Goal: Task Accomplishment & Management: Use online tool/utility

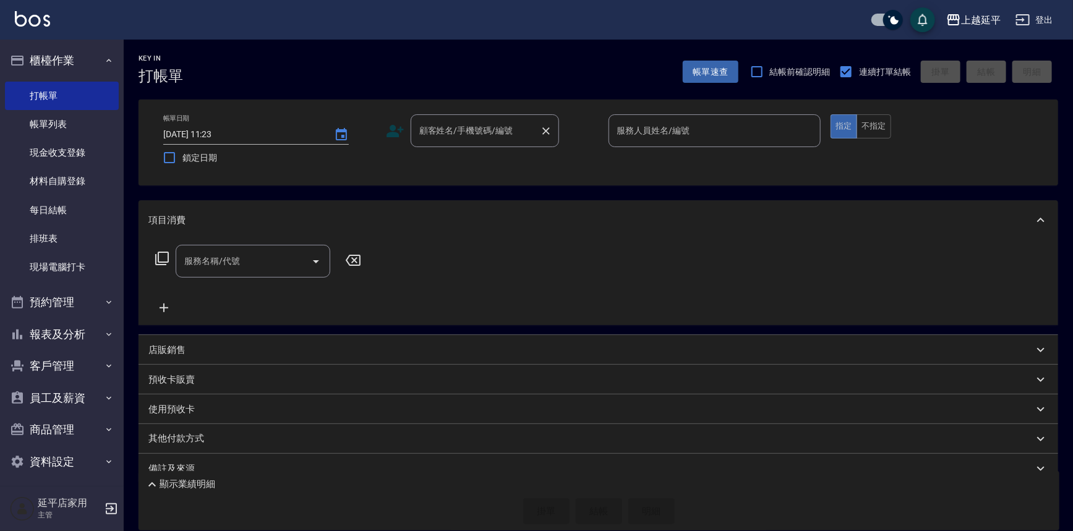
click at [450, 139] on input "顧客姓名/手機號碼/編號" at bounding box center [475, 131] width 119 height 22
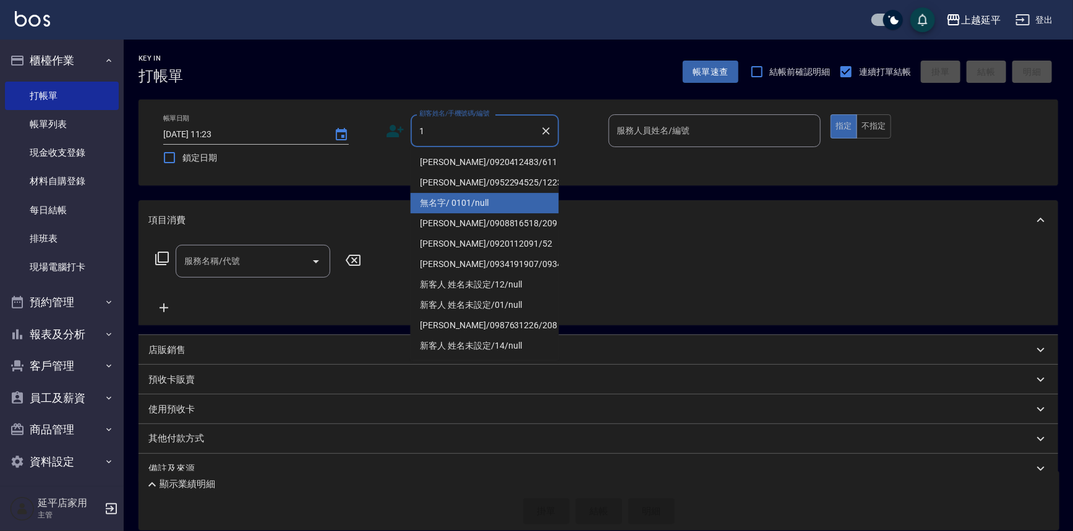
type input "1"
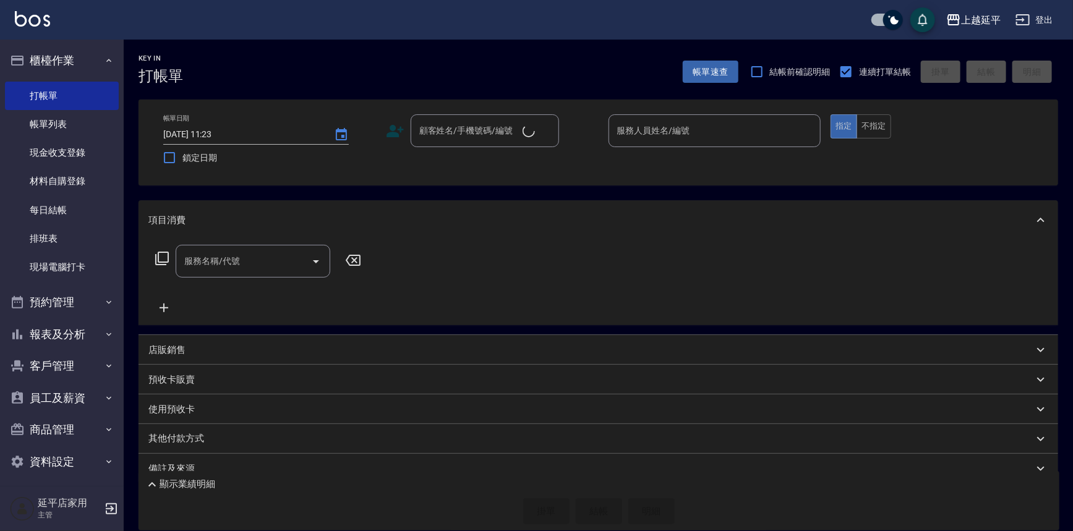
click at [452, 197] on div "Key In 打帳單 帳單速查 結帳前確認明細 連續打單結帳 掛單 結帳 明細 帳單日期 [DATE] 11:23 鎖定日期 顧客姓名/手機號碼/編號 顧客姓…" at bounding box center [599, 296] width 950 height 512
click at [450, 137] on input "顧客姓名/手機號碼/編號" at bounding box center [475, 131] width 119 height 22
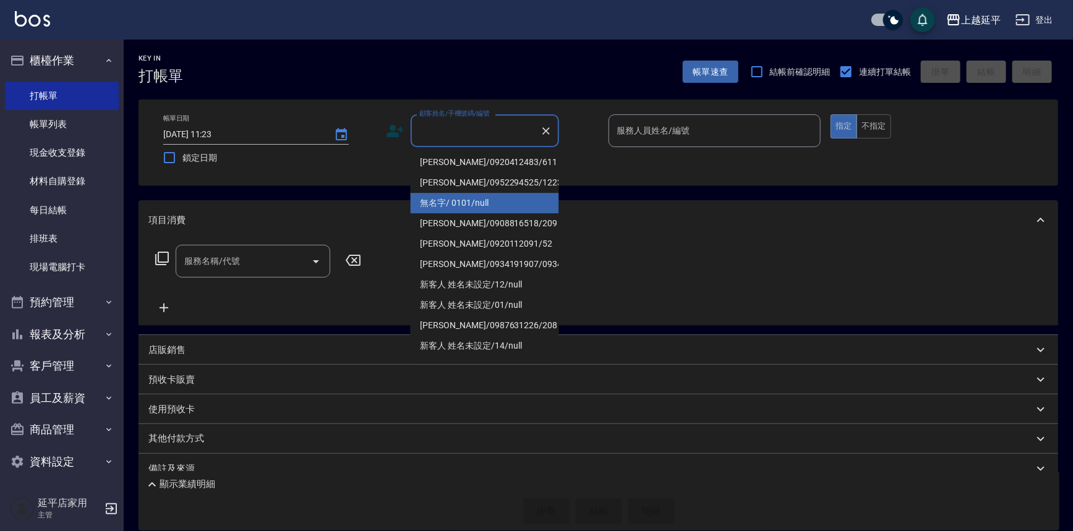
click at [452, 198] on li "無名字/ 0101/null" at bounding box center [485, 203] width 148 height 20
type input "無名字/ 0101/null"
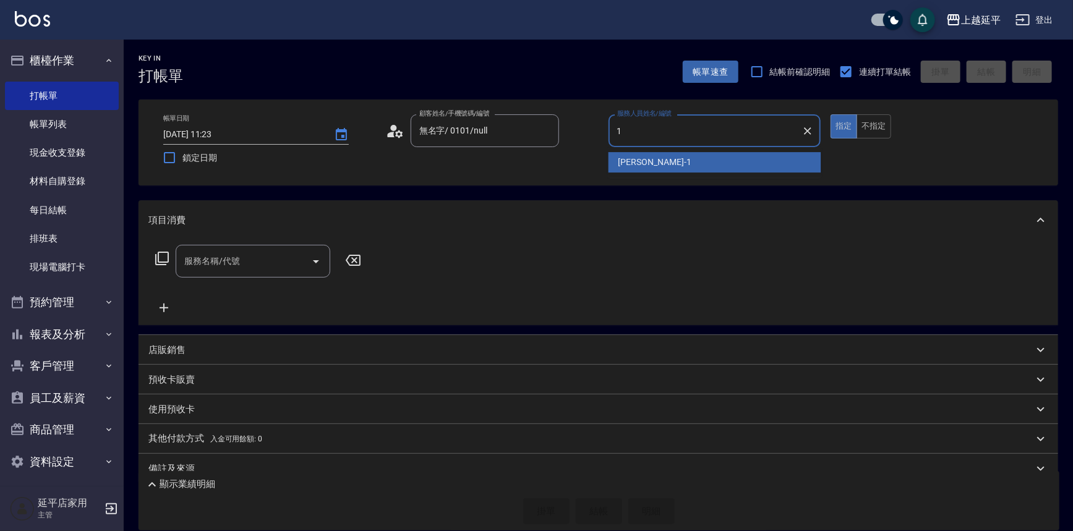
click at [645, 165] on span "[PERSON_NAME]-1" at bounding box center [655, 162] width 73 height 13
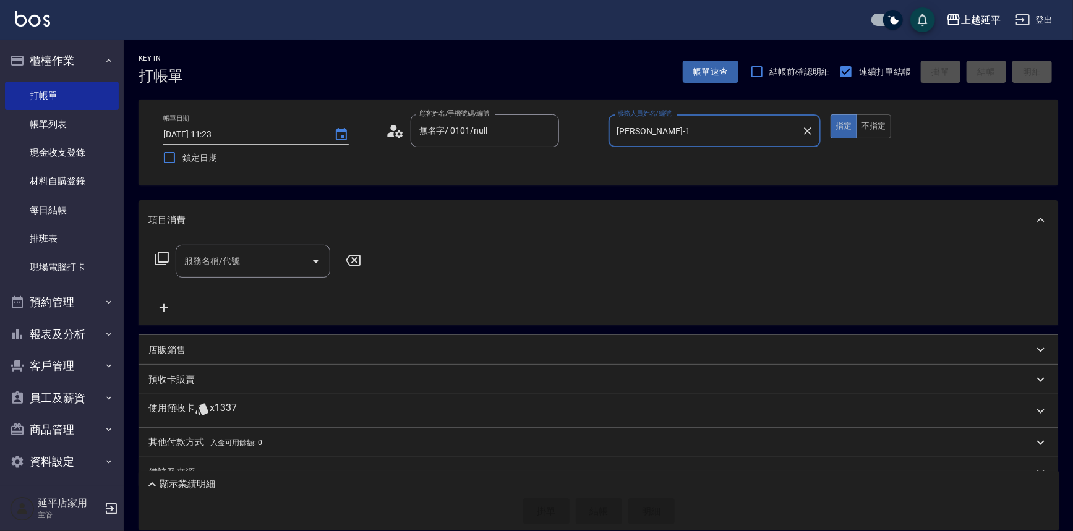
click at [316, 264] on icon "Open" at bounding box center [316, 261] width 15 height 15
type input "[PERSON_NAME]-1"
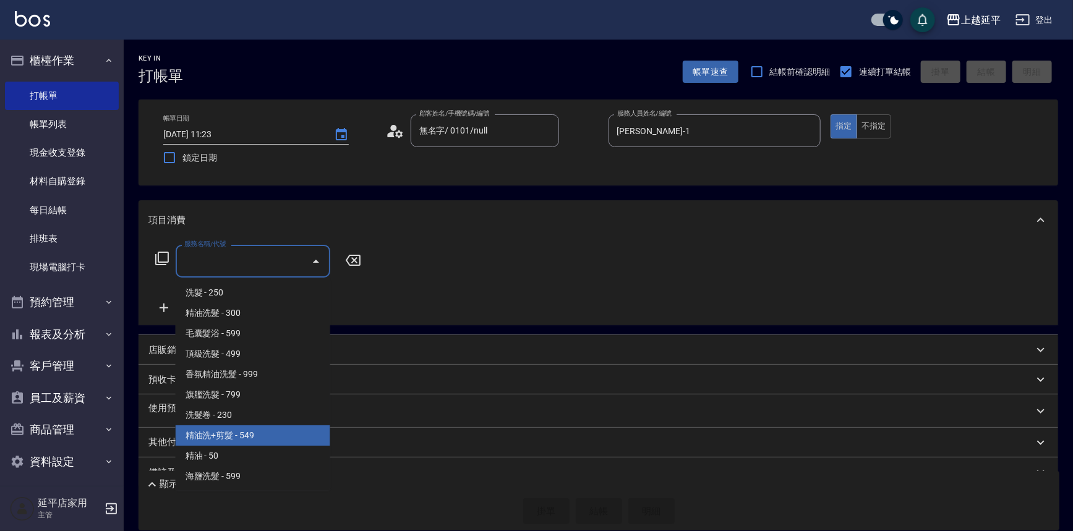
click at [254, 436] on span "精油洗+剪髮 - 549" at bounding box center [253, 436] width 155 height 20
type input "精油洗+剪髮(108)"
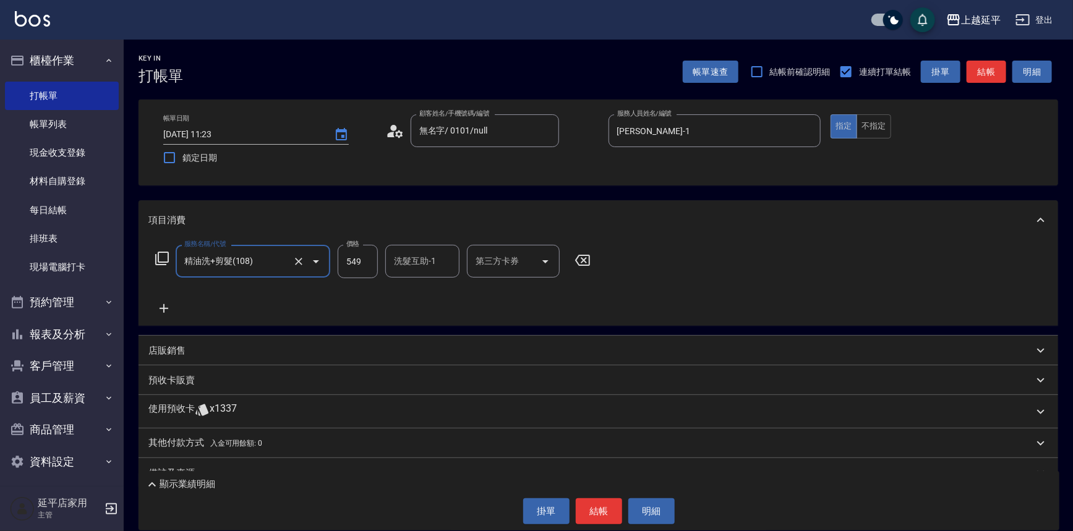
click at [365, 268] on input "549" at bounding box center [358, 261] width 40 height 33
type input "649"
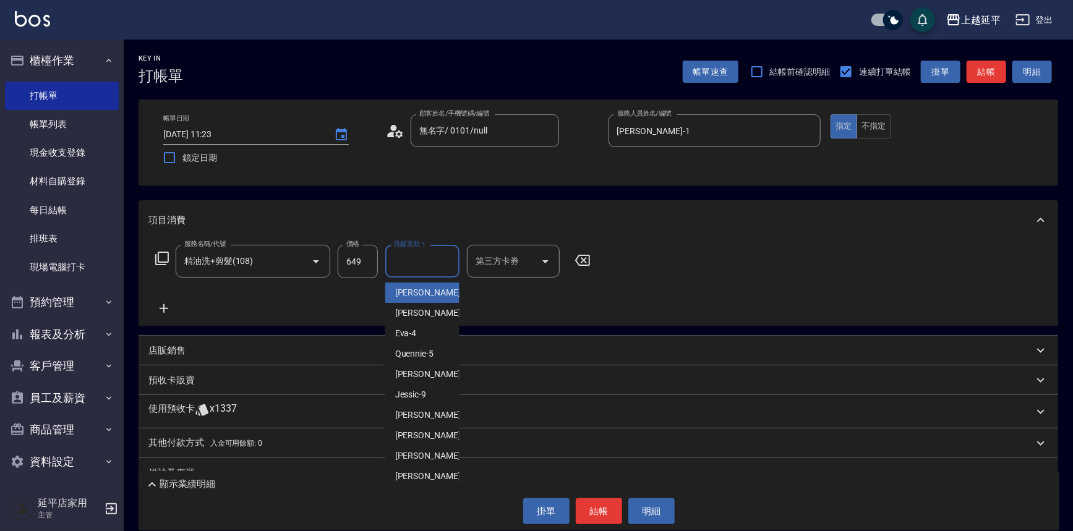
click at [419, 260] on input "洗髮互助-1" at bounding box center [422, 262] width 63 height 22
click at [596, 513] on button "結帳" at bounding box center [599, 512] width 46 height 26
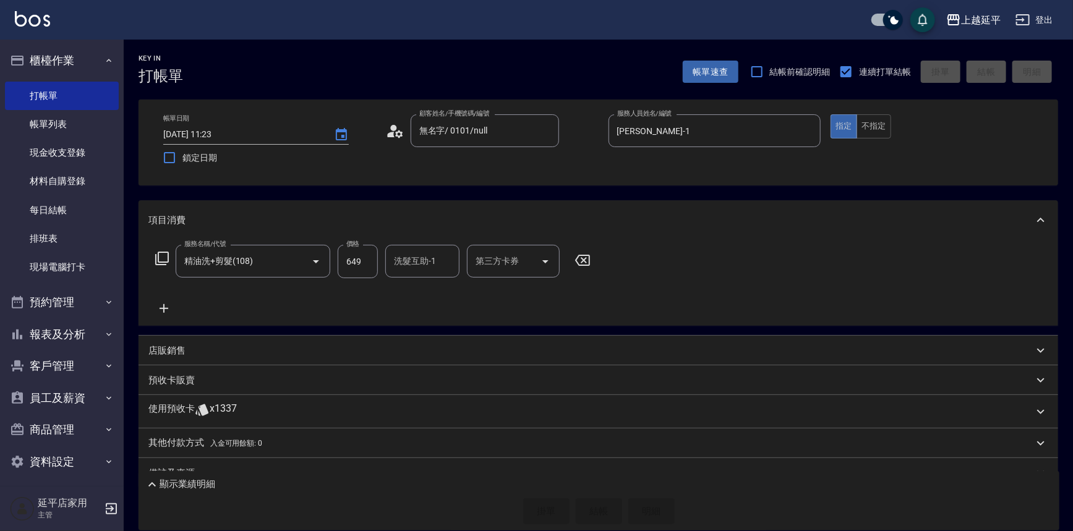
type input "[DATE] 12:36"
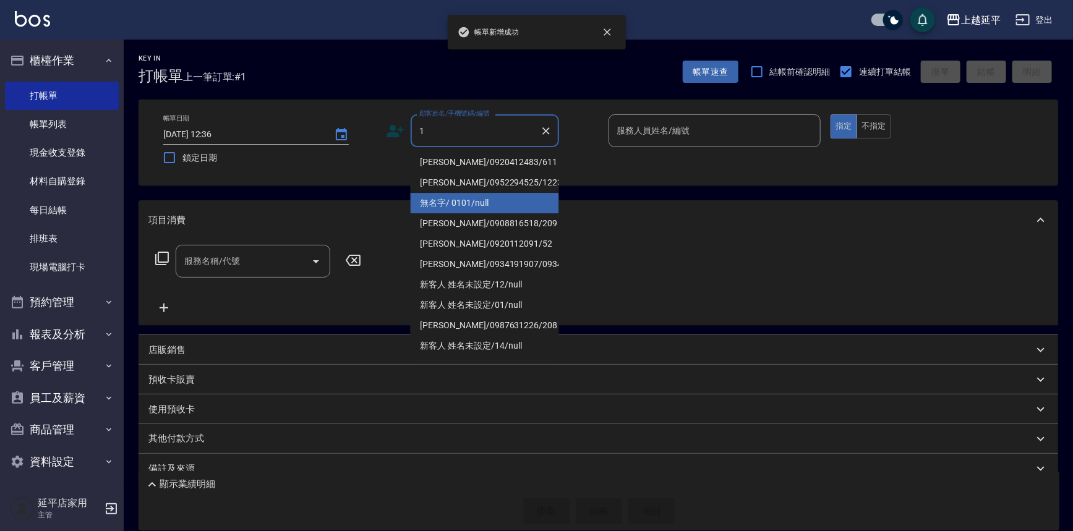
click at [447, 199] on li "無名字/ 0101/null" at bounding box center [485, 203] width 148 height 20
type input "無名字/ 0101/null"
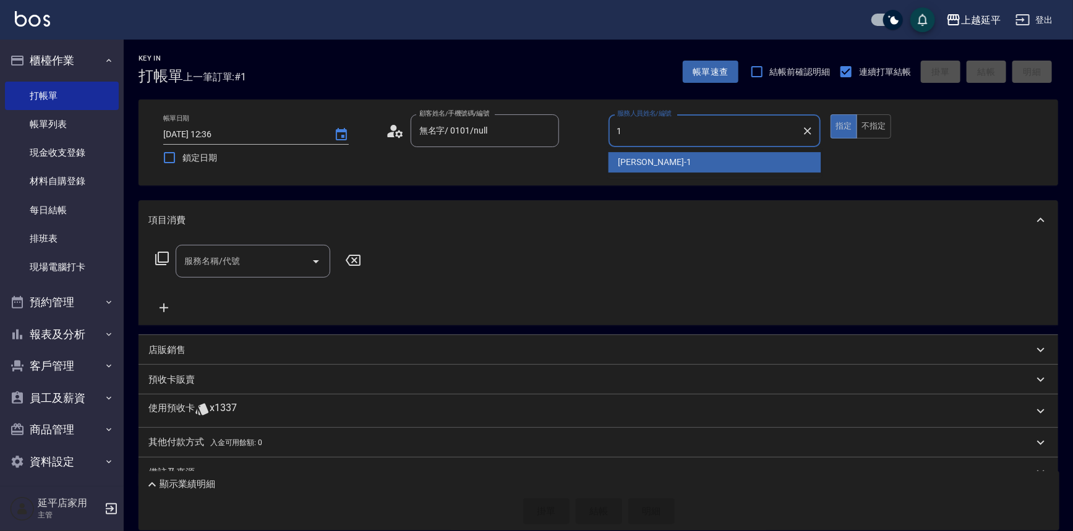
click at [630, 161] on span "[PERSON_NAME]-1" at bounding box center [655, 162] width 73 height 13
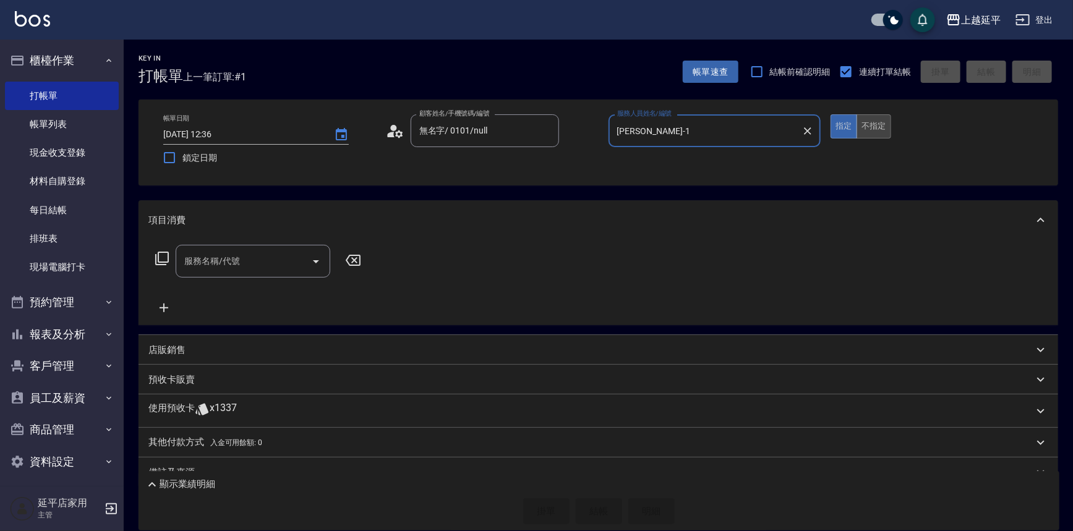
type input "[PERSON_NAME]-1"
click at [872, 126] on button "不指定" at bounding box center [874, 126] width 35 height 24
click at [322, 260] on icon "Open" at bounding box center [316, 261] width 15 height 15
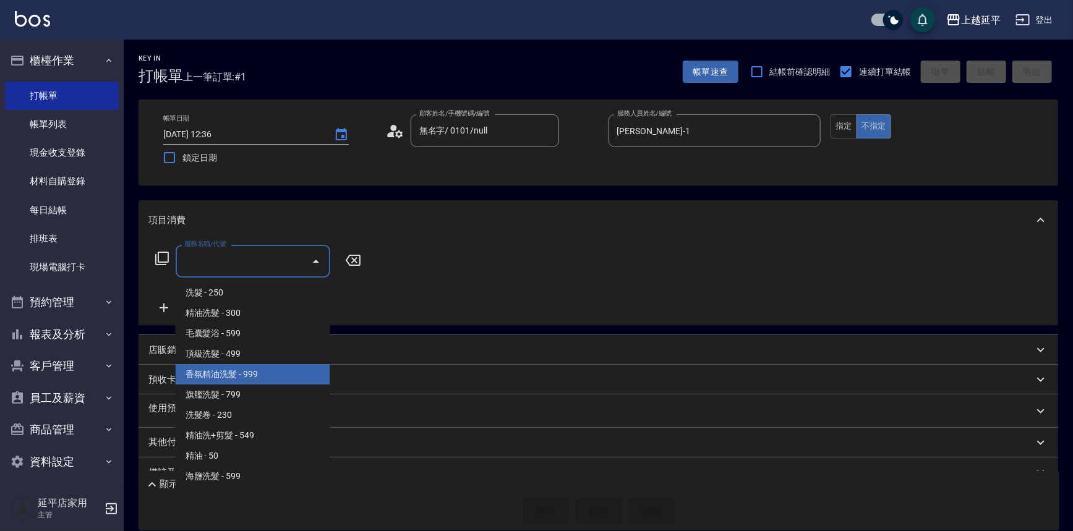
scroll to position [281, 0]
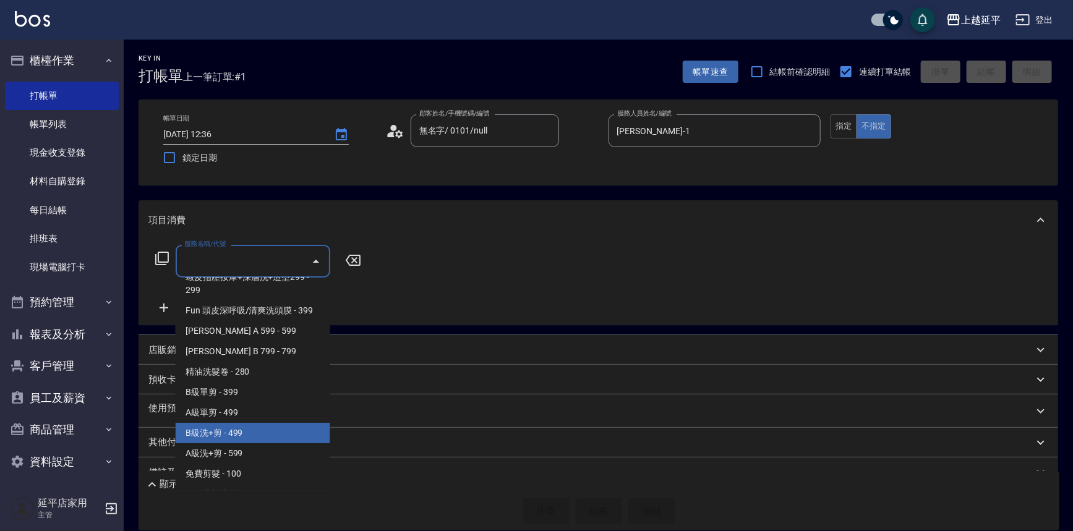
click at [223, 436] on span "B級洗+剪 - 499" at bounding box center [253, 433] width 155 height 20
type input "B級洗+剪(203)"
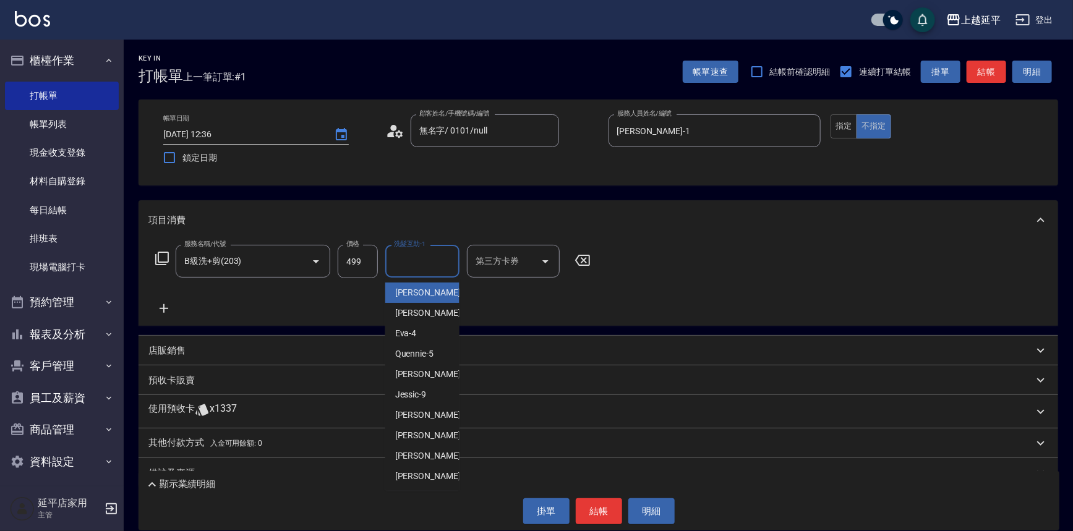
click at [416, 265] on input "洗髮互助-1" at bounding box center [422, 262] width 63 height 22
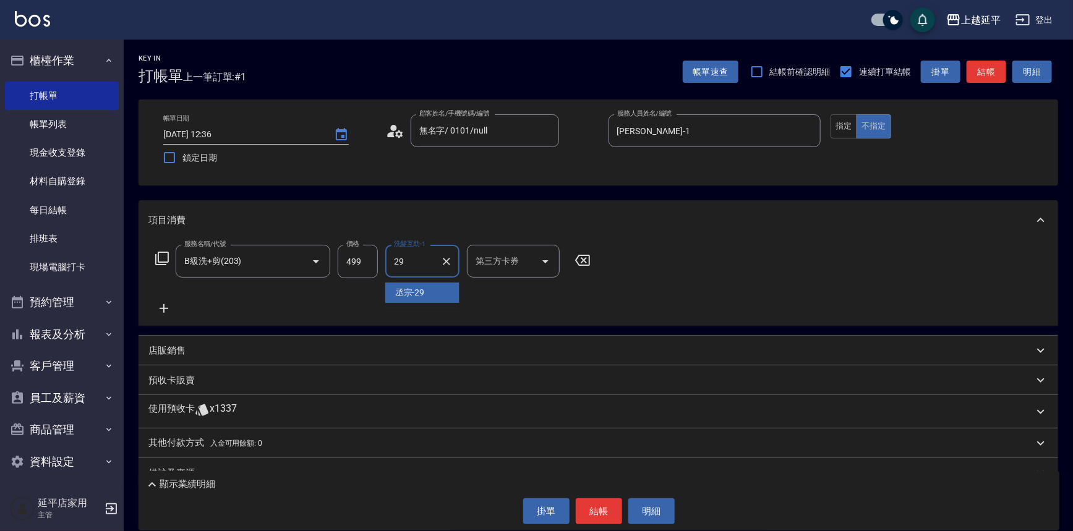
click at [444, 299] on div "丞宗 -29" at bounding box center [422, 293] width 74 height 20
type input "丞宗-29"
click at [612, 512] on button "結帳" at bounding box center [599, 512] width 46 height 26
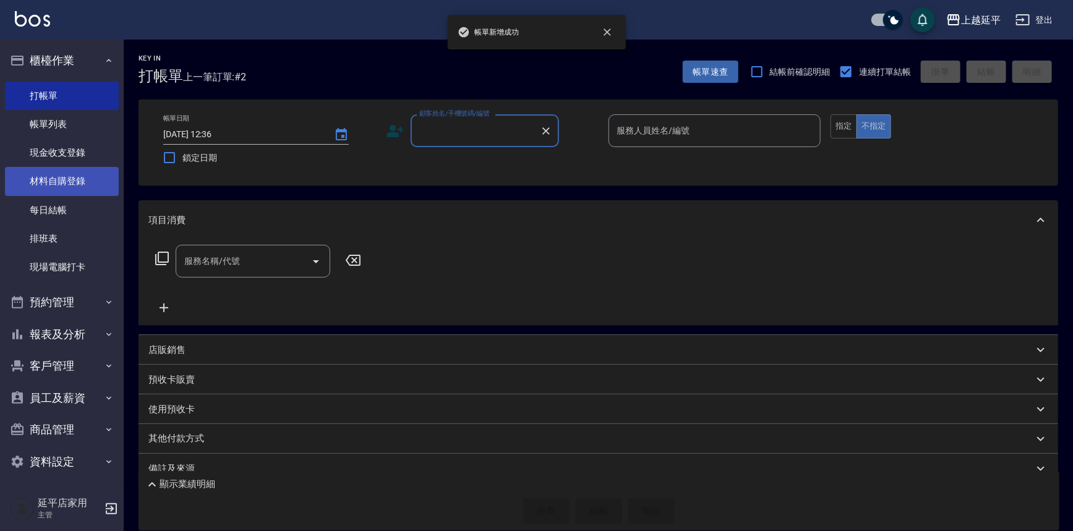
scroll to position [6, 0]
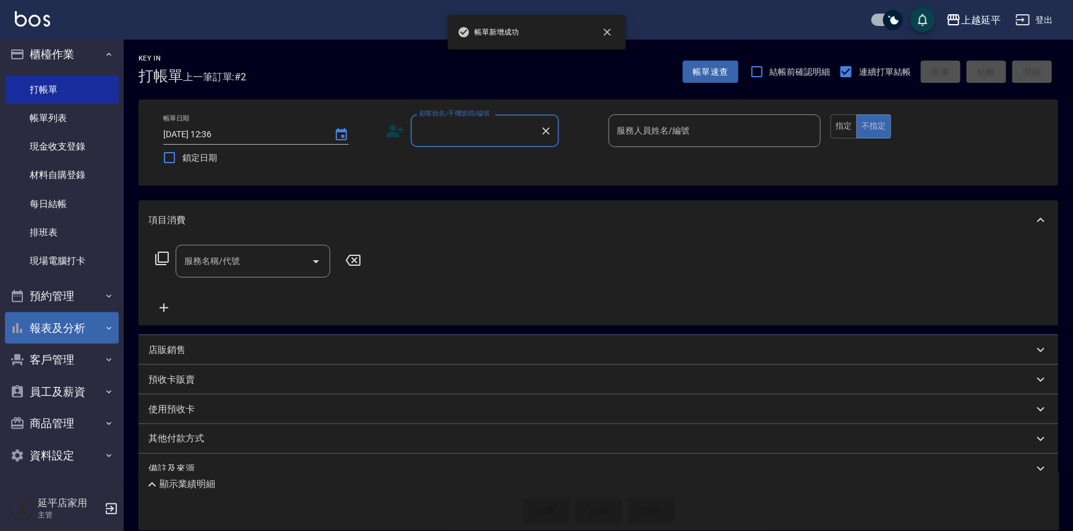
click at [31, 325] on button "報表及分析" at bounding box center [62, 328] width 114 height 32
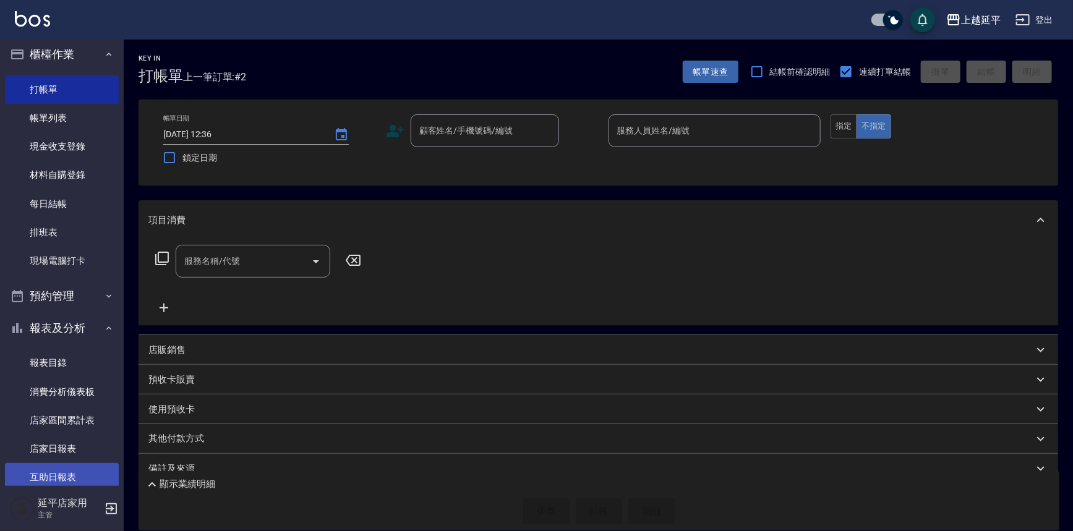
scroll to position [287, 0]
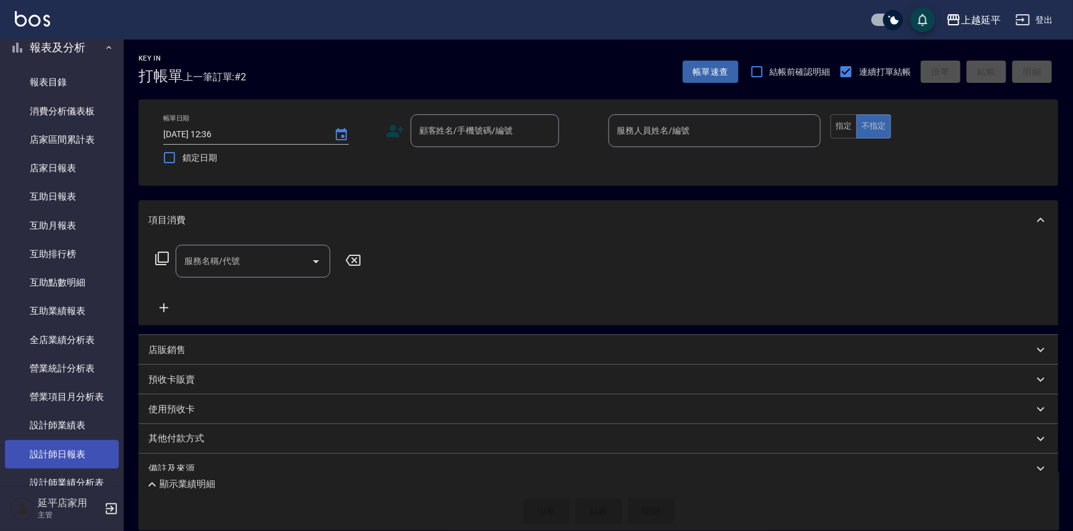
click at [64, 447] on link "設計師日報表" at bounding box center [62, 454] width 114 height 28
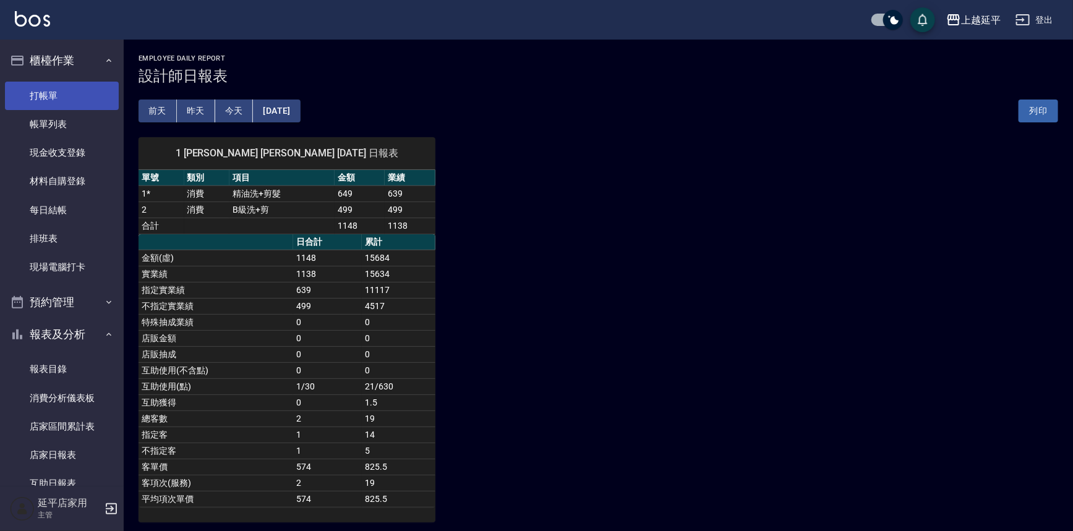
click at [40, 96] on link "打帳單" at bounding box center [62, 96] width 114 height 28
